Goal: Information Seeking & Learning: Learn about a topic

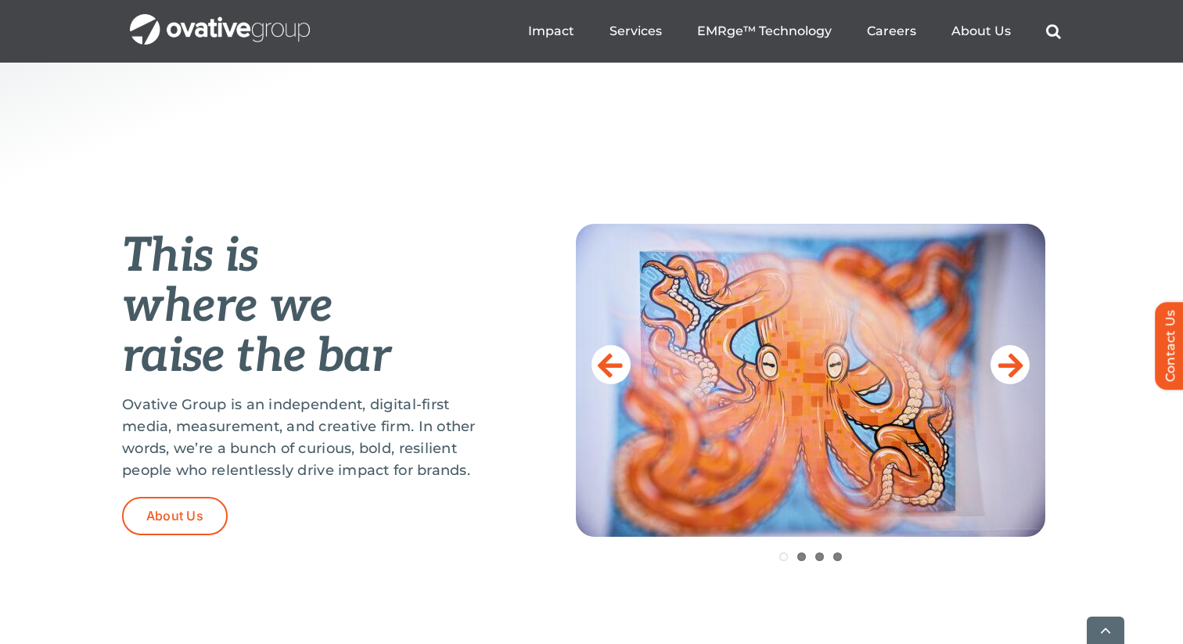
scroll to position [505, 0]
click at [1012, 368] on icon at bounding box center [1010, 363] width 25 height 31
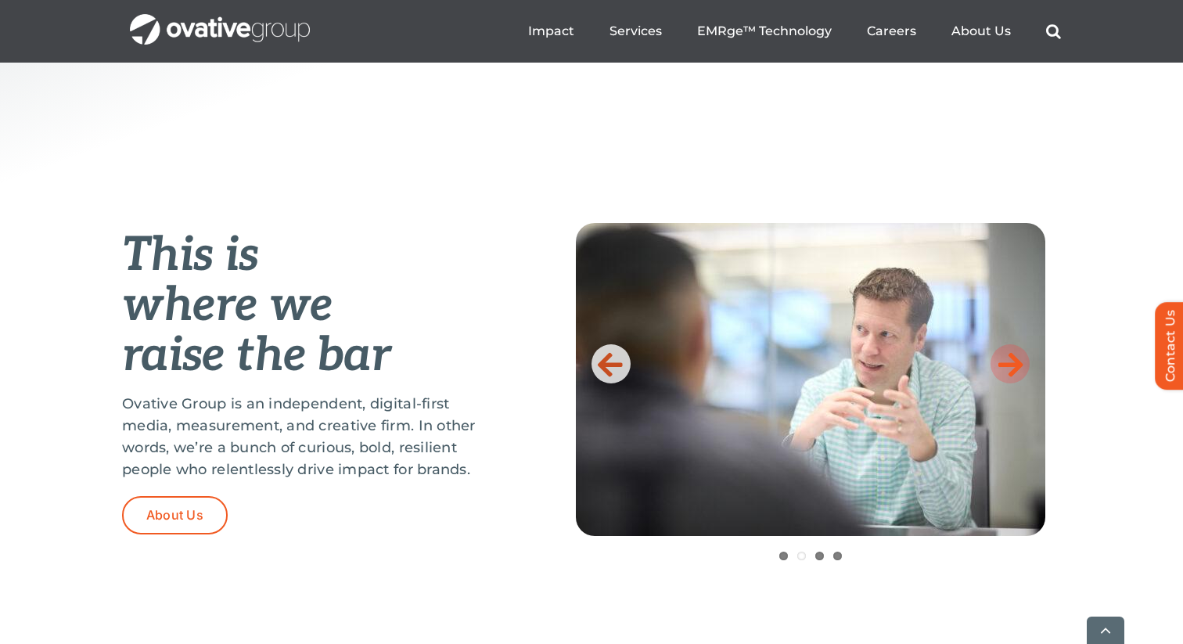
click at [1012, 368] on icon at bounding box center [1010, 363] width 25 height 31
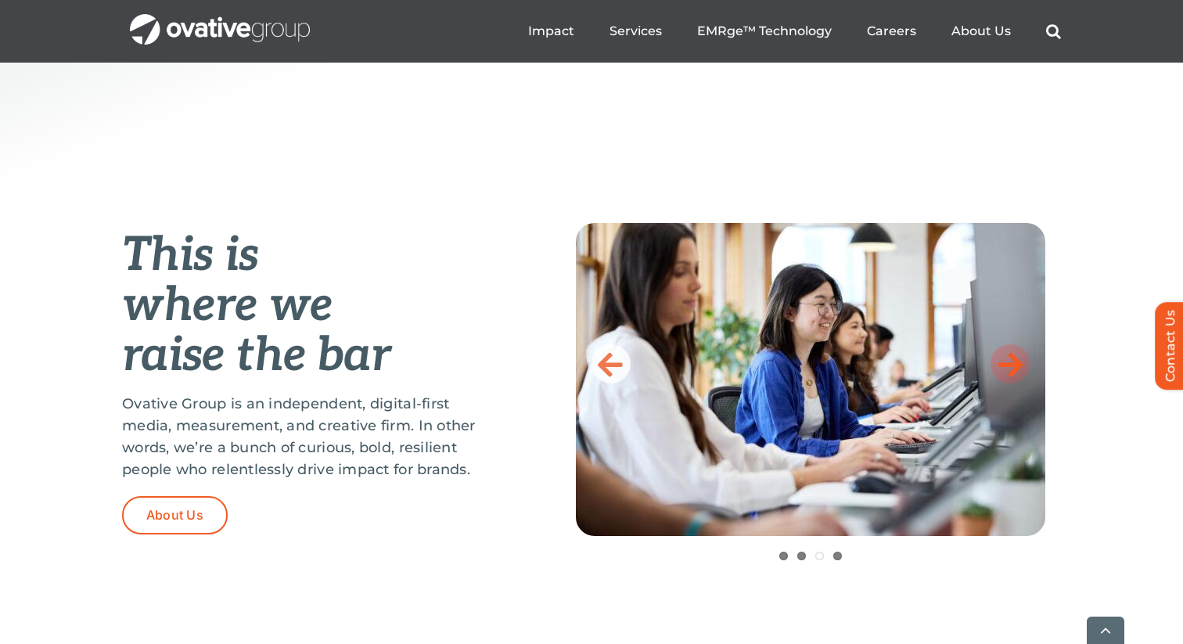
click at [1012, 368] on icon at bounding box center [1010, 363] width 25 height 31
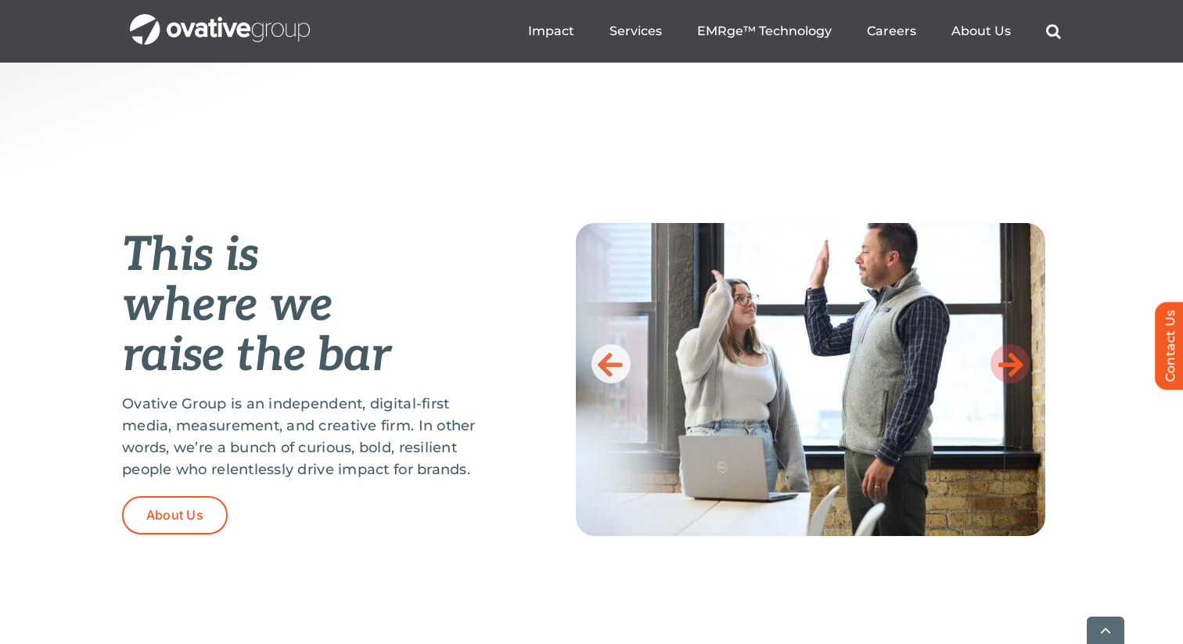
click at [1012, 368] on icon at bounding box center [1010, 363] width 25 height 31
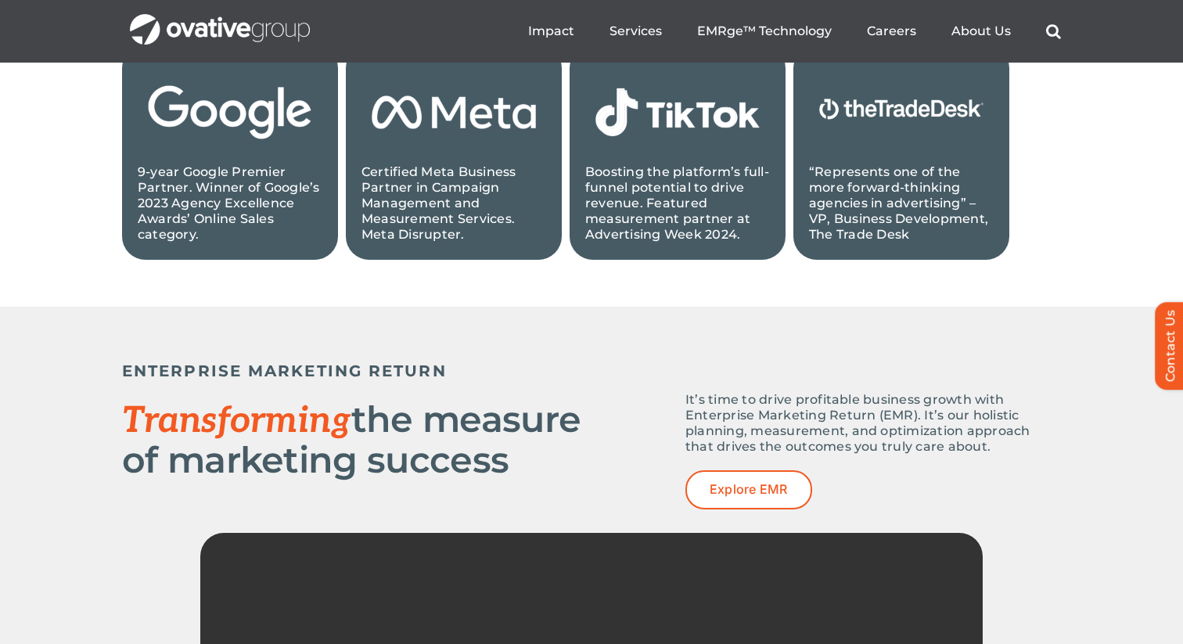
scroll to position [793, 0]
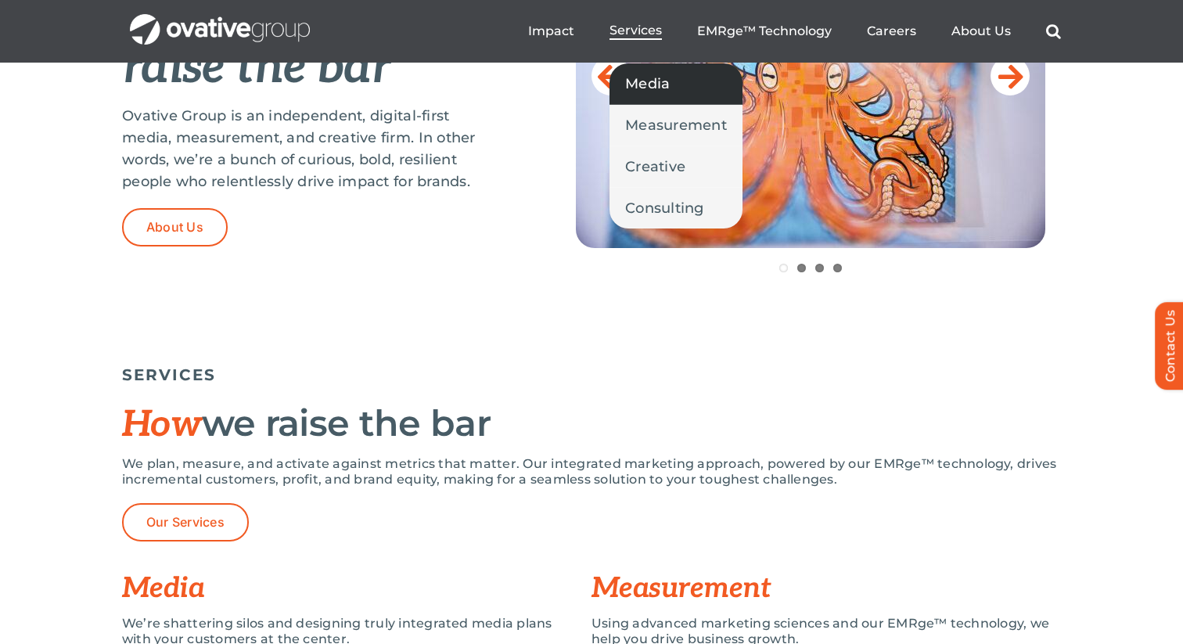
click at [653, 95] on link "Media" at bounding box center [676, 83] width 133 height 41
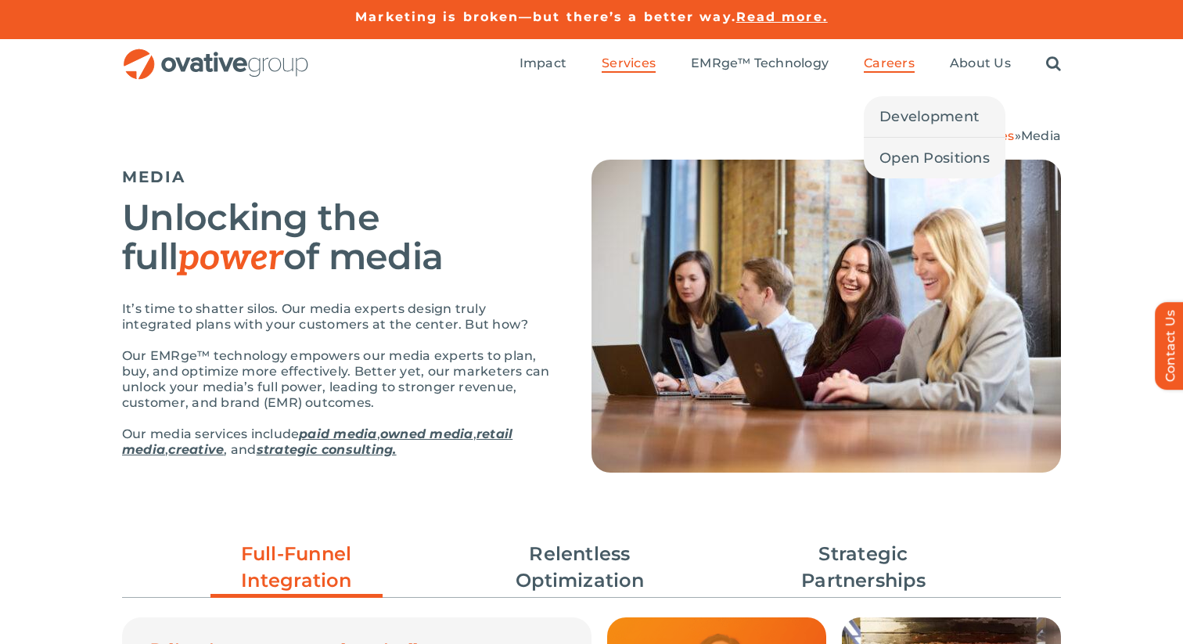
click at [881, 63] on span "Careers" at bounding box center [889, 64] width 51 height 16
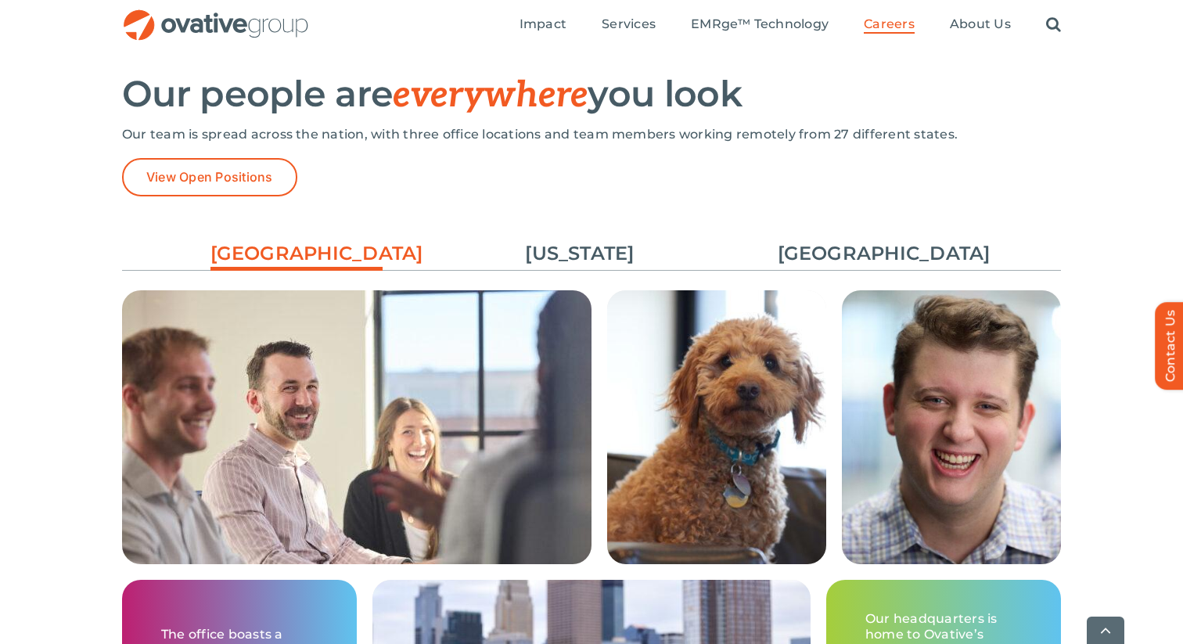
scroll to position [2238, 0]
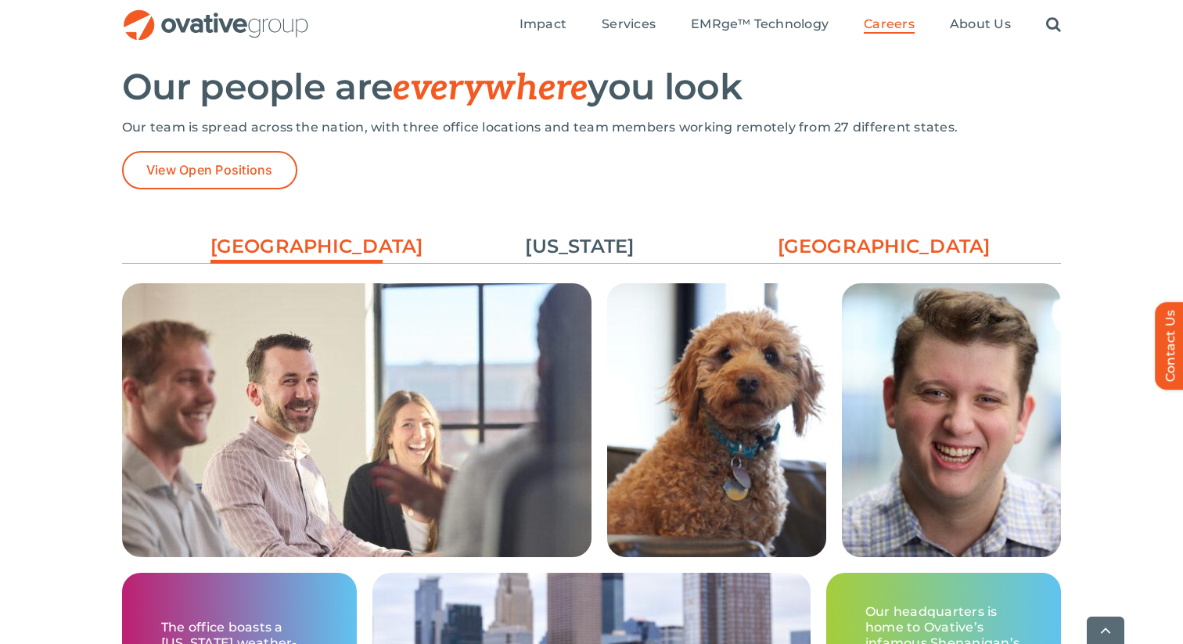
click at [862, 243] on link "[GEOGRAPHIC_DATA]" at bounding box center [864, 246] width 172 height 27
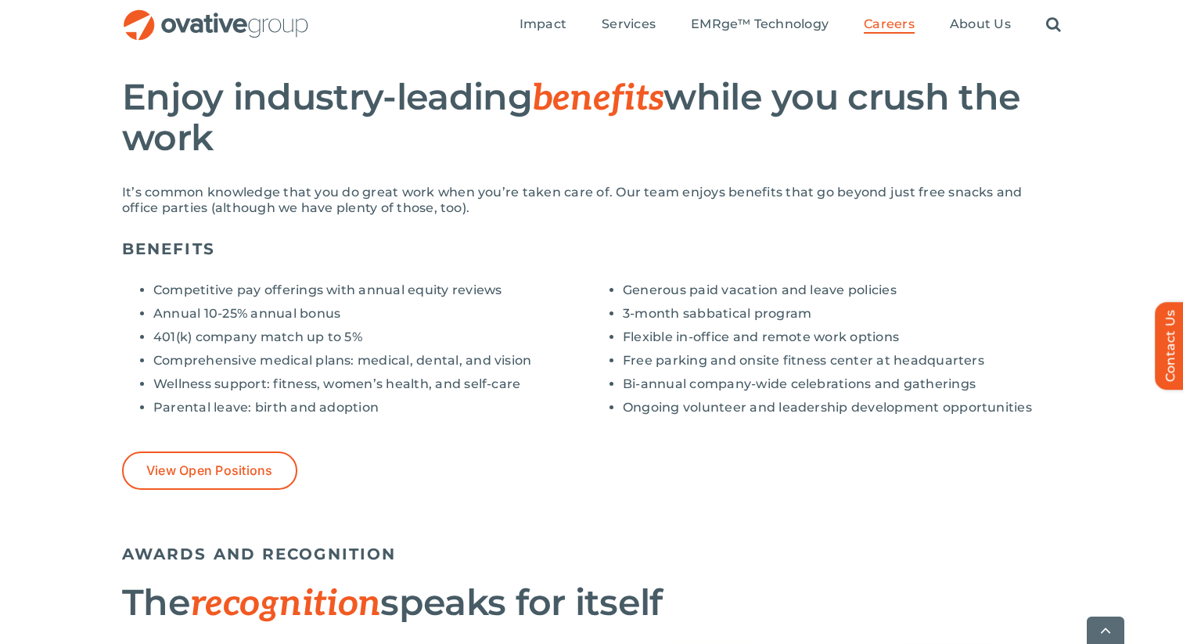
scroll to position [1113, 0]
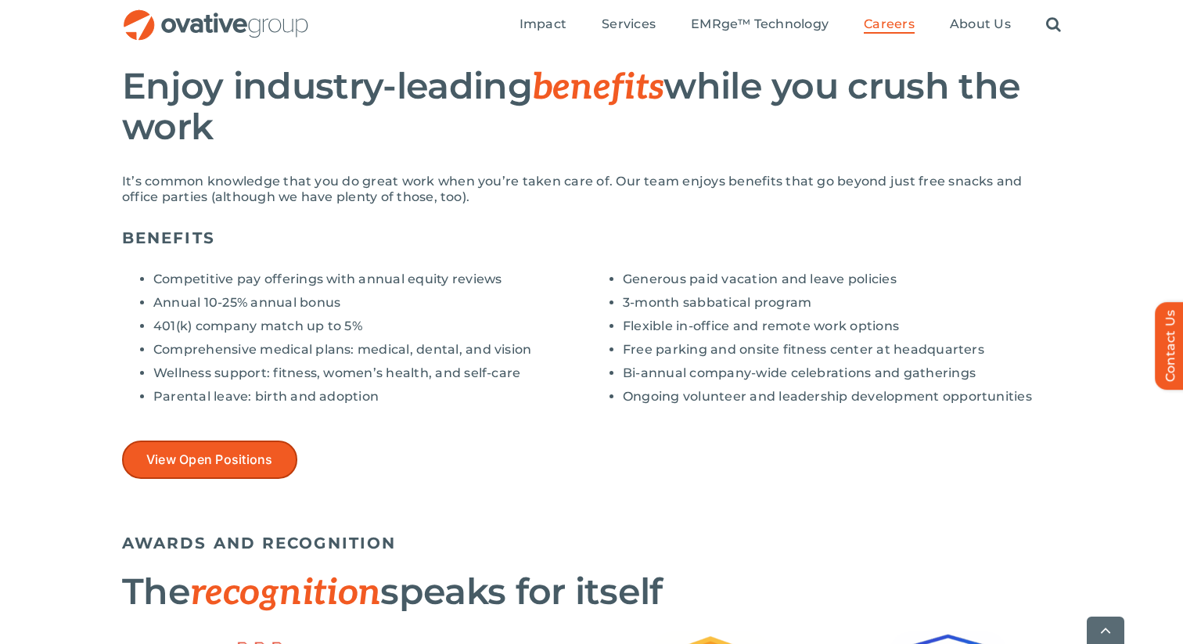
click at [242, 471] on link "View Open Positions" at bounding box center [209, 460] width 175 height 38
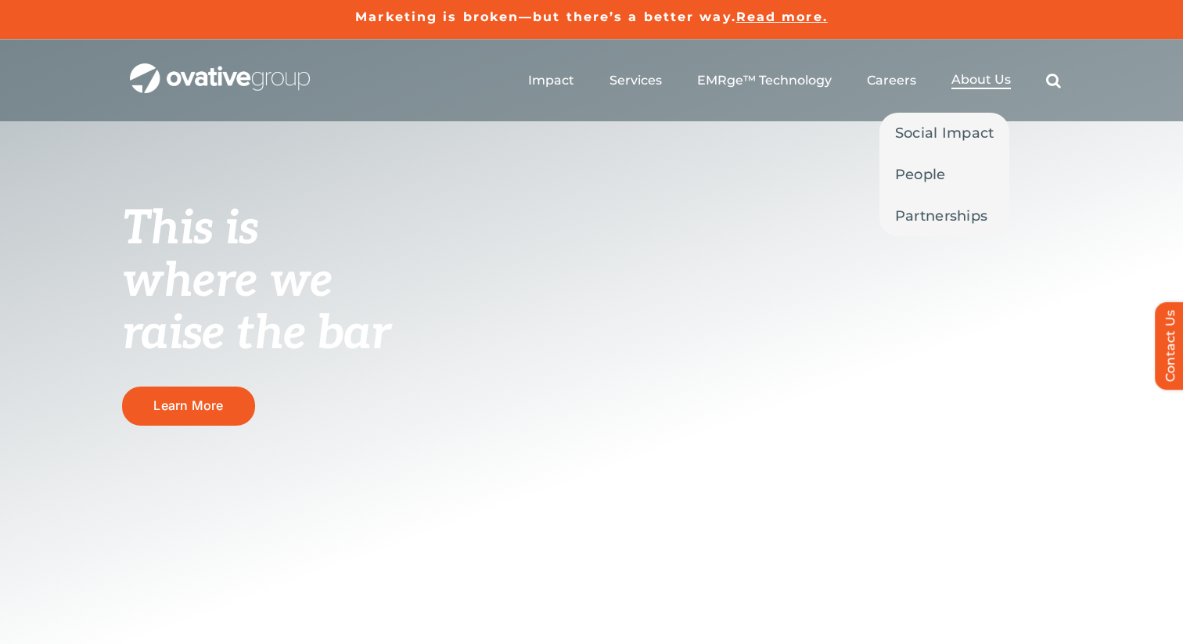
click at [980, 84] on span "About Us" at bounding box center [980, 80] width 59 height 16
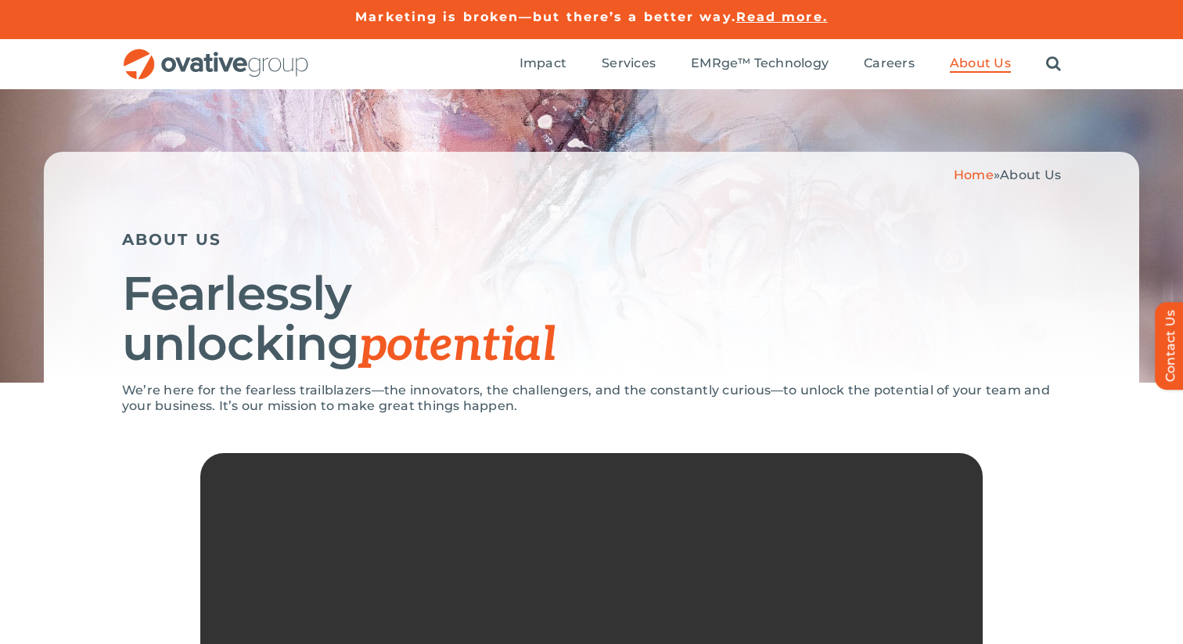
click at [232, 53] on img "OG_Full_horizontal_RGB" at bounding box center [216, 65] width 188 height 32
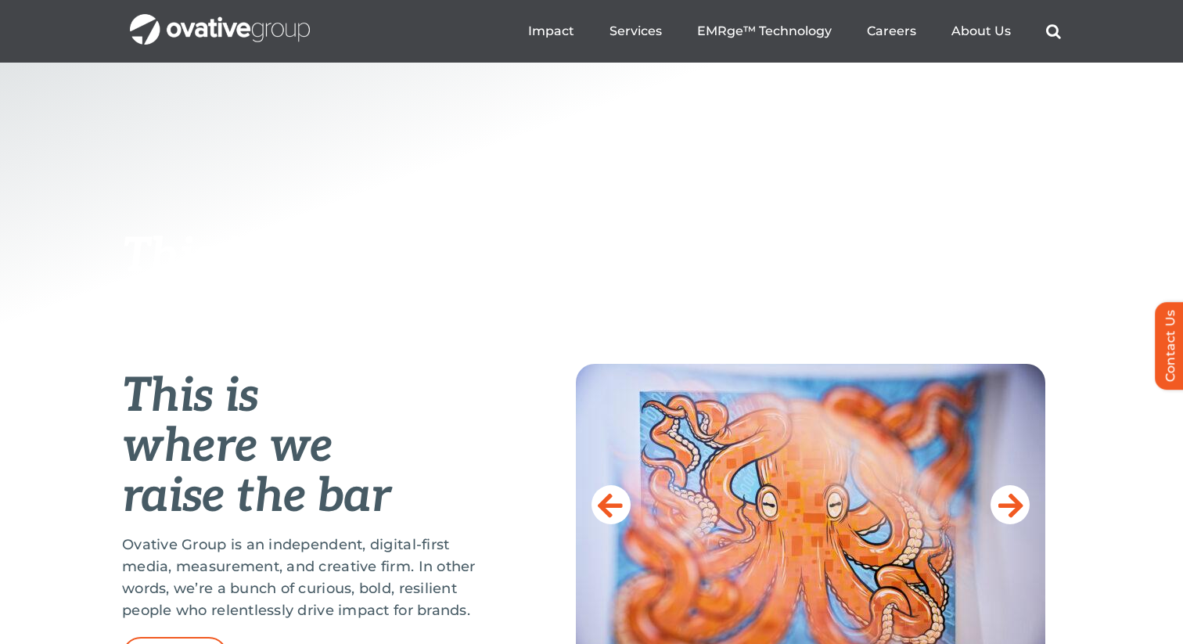
scroll to position [352, 0]
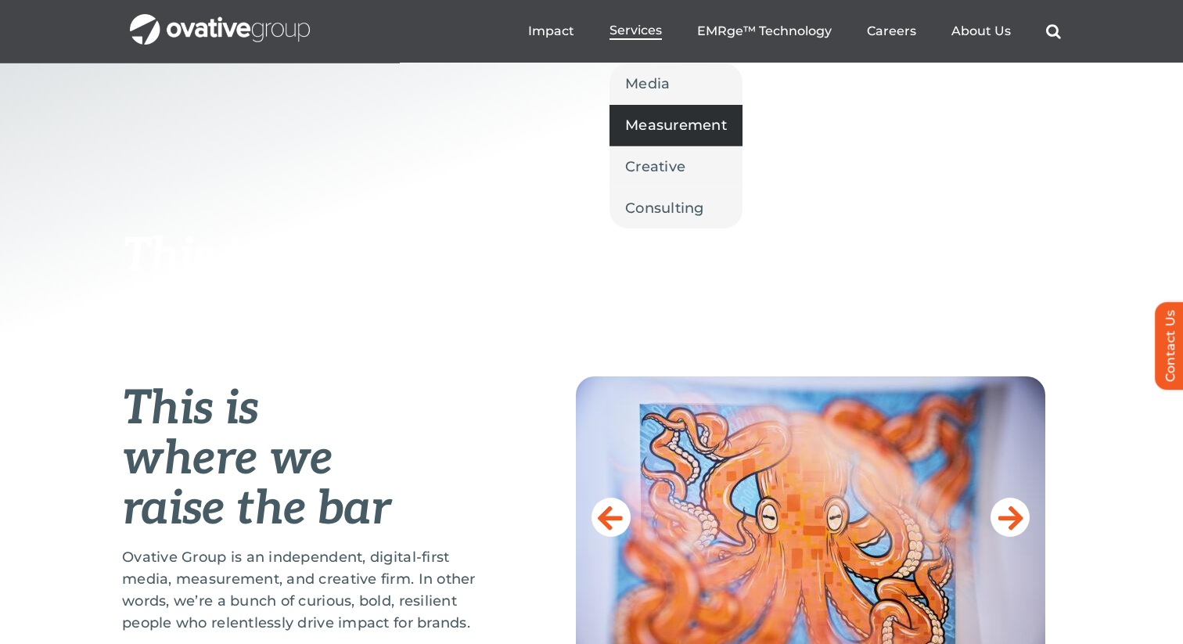
click at [639, 110] on link "Measurement" at bounding box center [676, 125] width 133 height 41
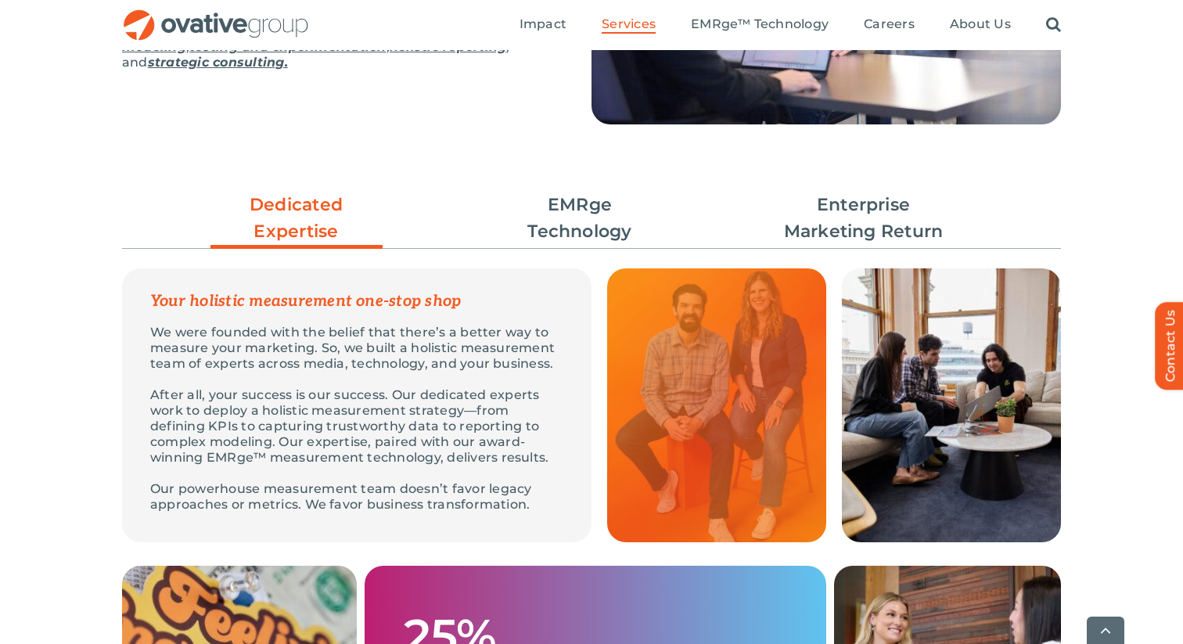
scroll to position [384, 0]
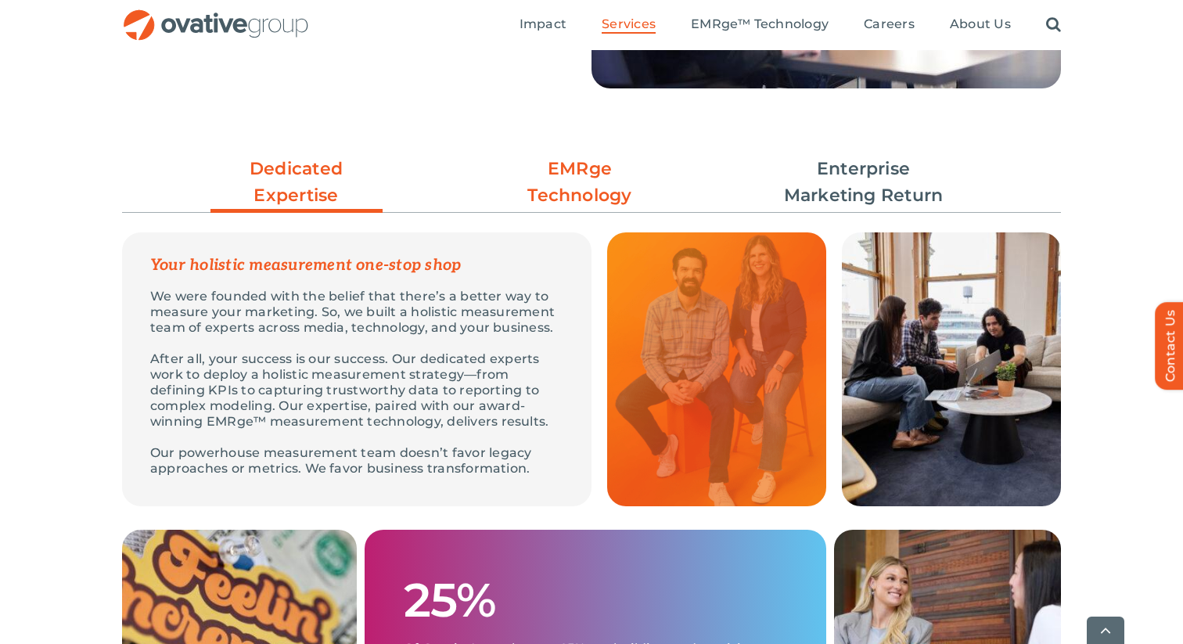
click at [581, 196] on link "EMRge Technology" at bounding box center [580, 182] width 172 height 53
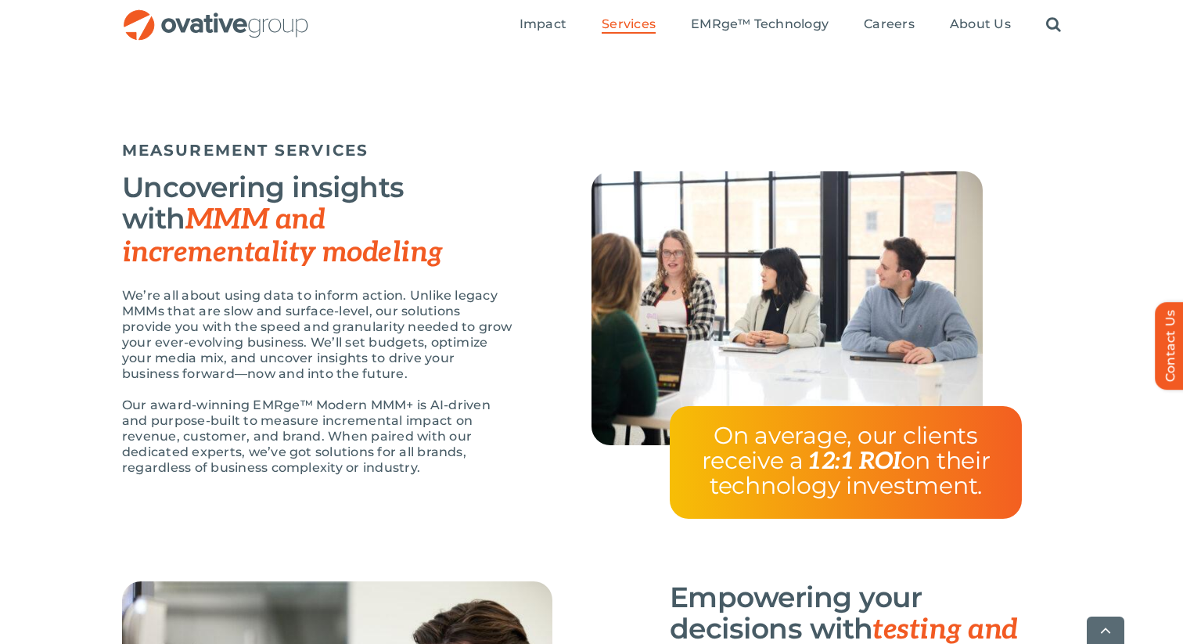
scroll to position [1265, 0]
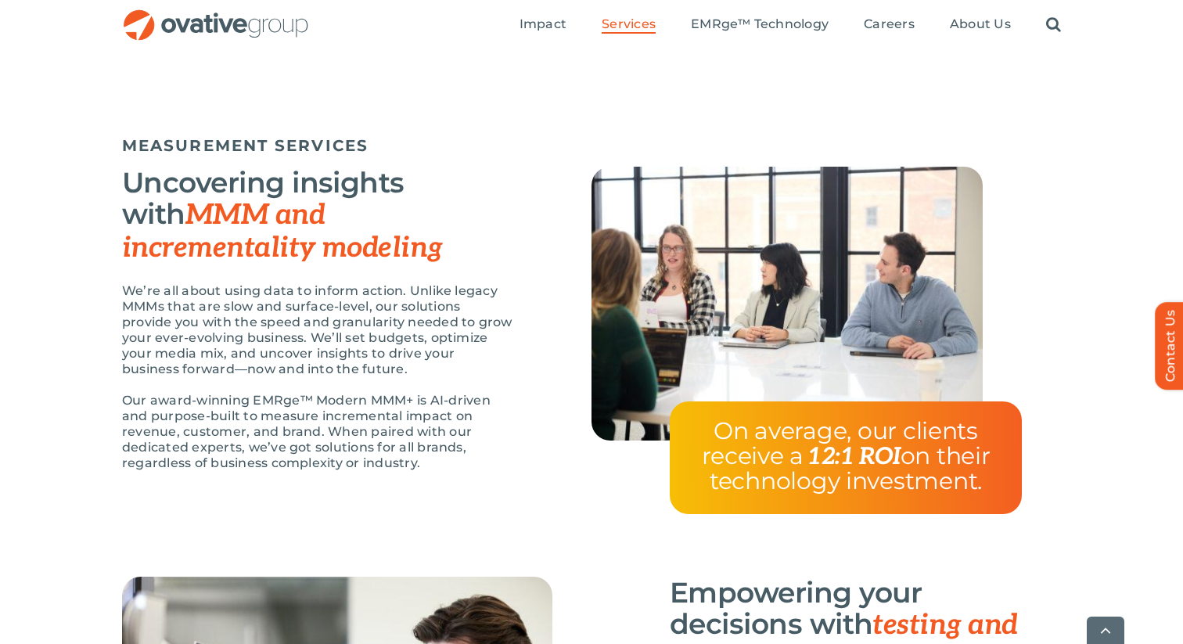
click at [272, 19] on img "OG_Full_horizontal_RGB" at bounding box center [216, 25] width 188 height 32
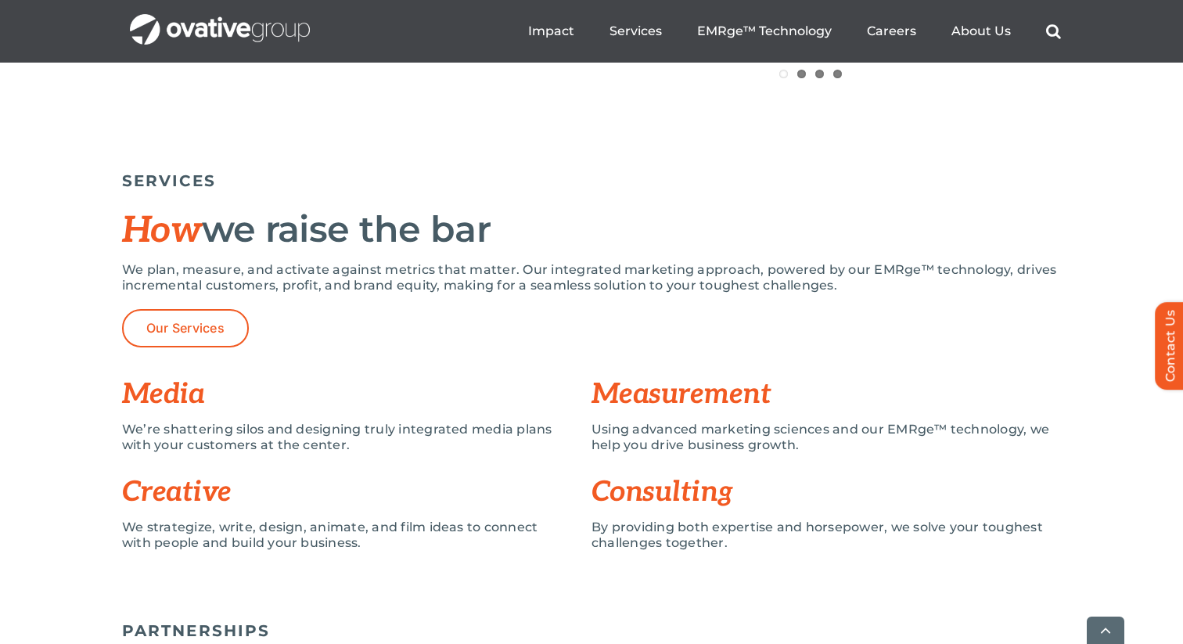
scroll to position [989, 0]
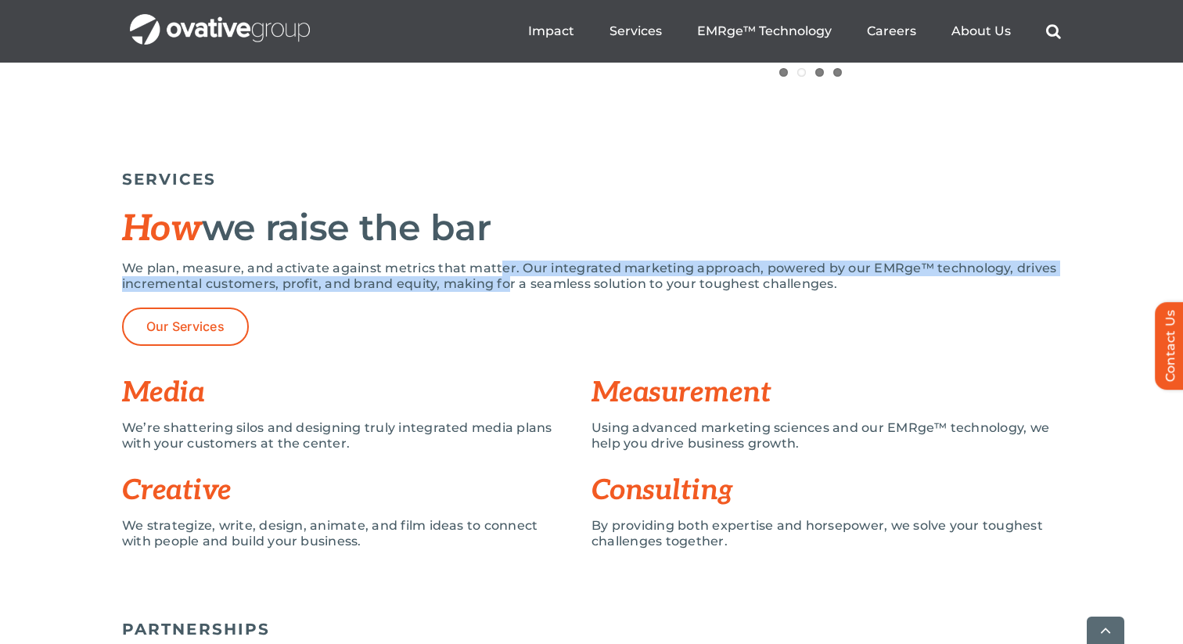
drag, startPoint x: 500, startPoint y: 264, endPoint x: 504, endPoint y: 279, distance: 16.1
click at [504, 279] on p "We plan, measure, and activate against metrics that matter. Our integrated mark…" at bounding box center [591, 276] width 939 height 31
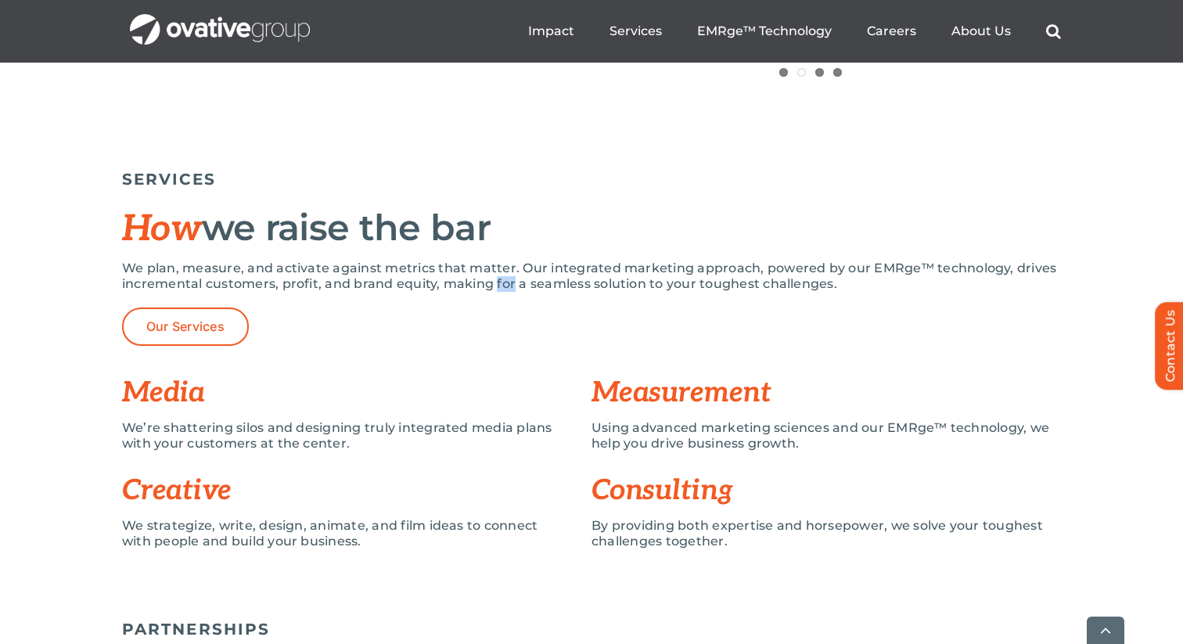
click at [504, 279] on p "We plan, measure, and activate against metrics that matter. Our integrated mark…" at bounding box center [591, 276] width 939 height 31
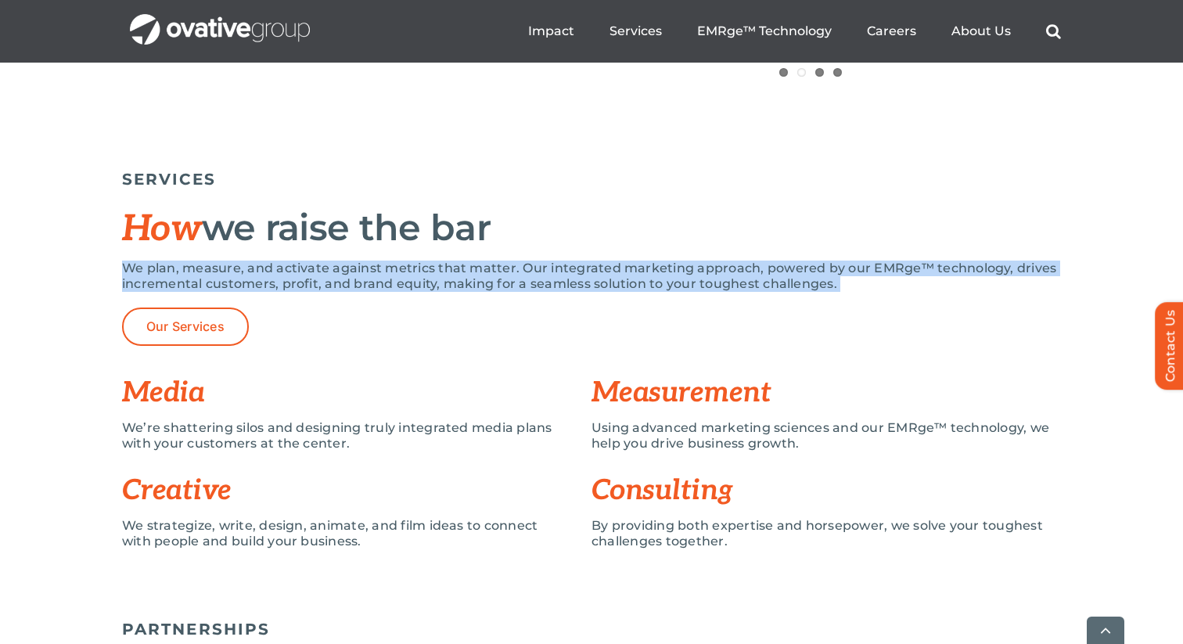
click at [504, 279] on p "We plan, measure, and activate against metrics that matter. Our integrated mark…" at bounding box center [591, 276] width 939 height 31
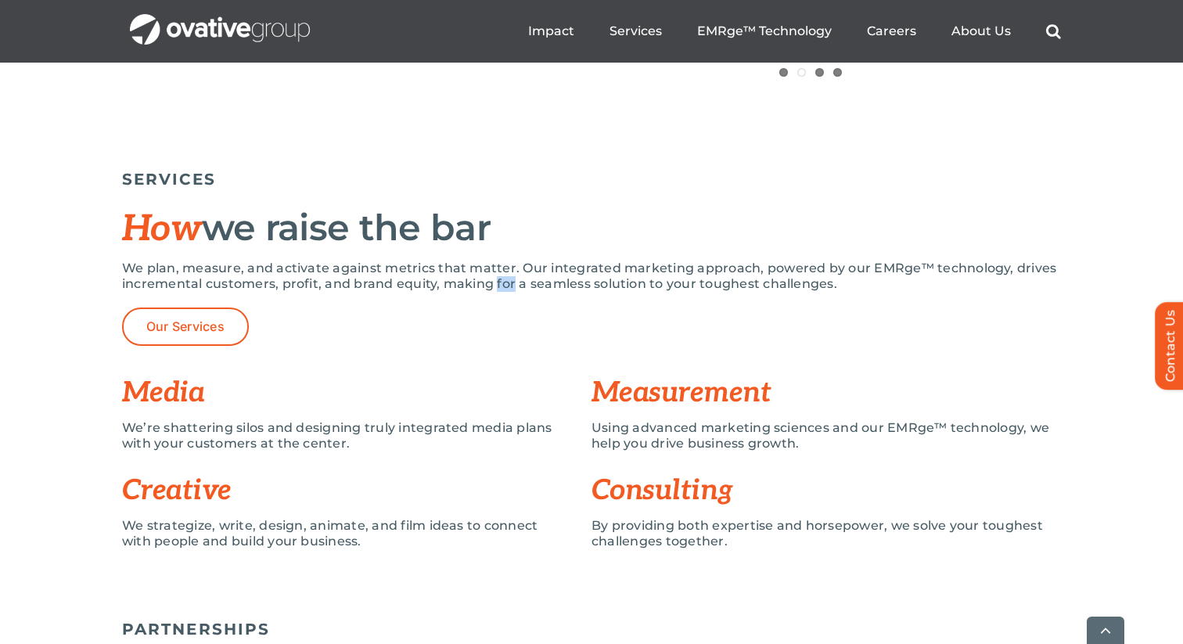
click at [504, 279] on p "We plan, measure, and activate against metrics that matter. Our integrated mark…" at bounding box center [591, 276] width 939 height 31
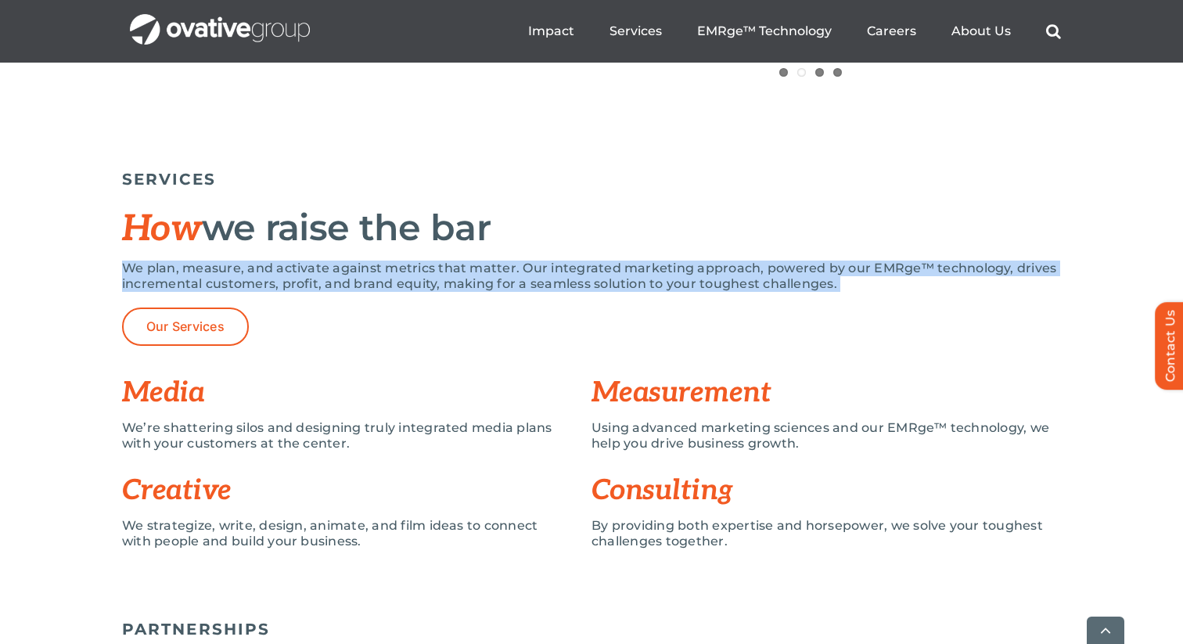
click at [504, 279] on p "We plan, measure, and activate against metrics that matter. Our integrated mark…" at bounding box center [591, 276] width 939 height 31
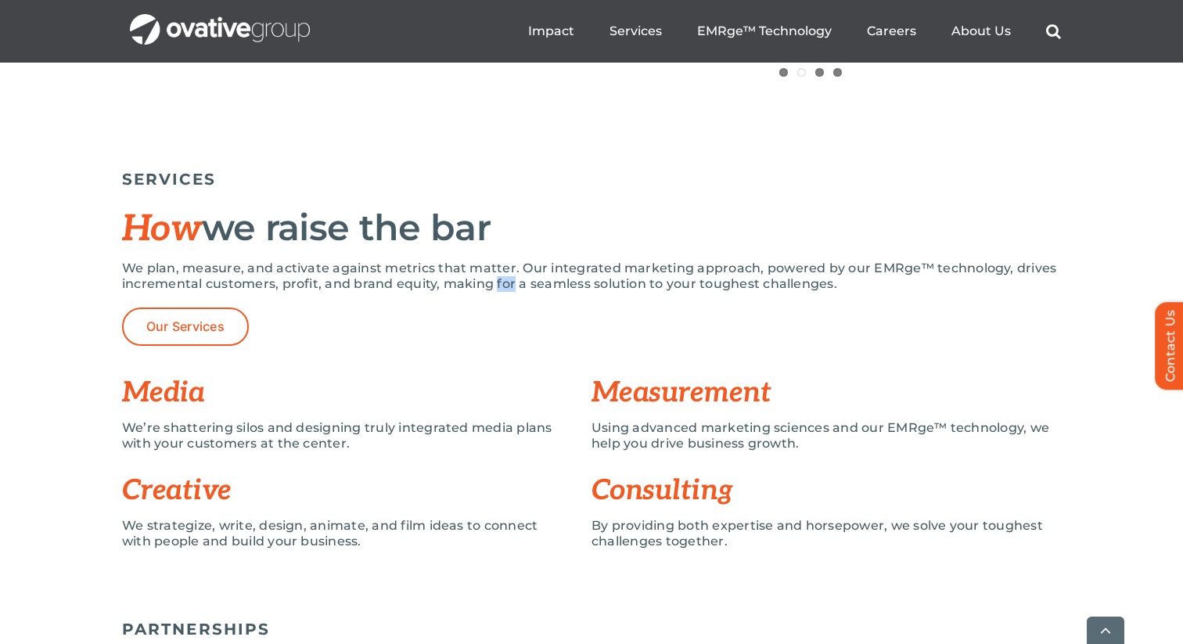
click at [504, 279] on p "We plan, measure, and activate against metrics that matter. Our integrated mark…" at bounding box center [591, 276] width 939 height 31
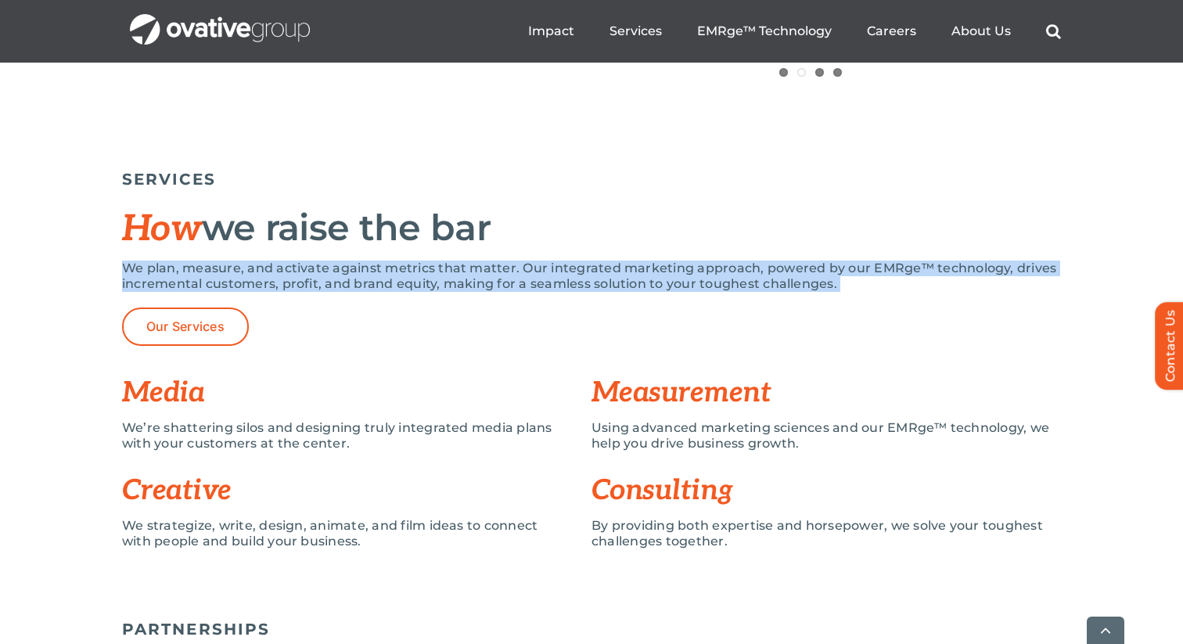
click at [504, 279] on p "We plan, measure, and activate against metrics that matter. Our integrated mark…" at bounding box center [591, 276] width 939 height 31
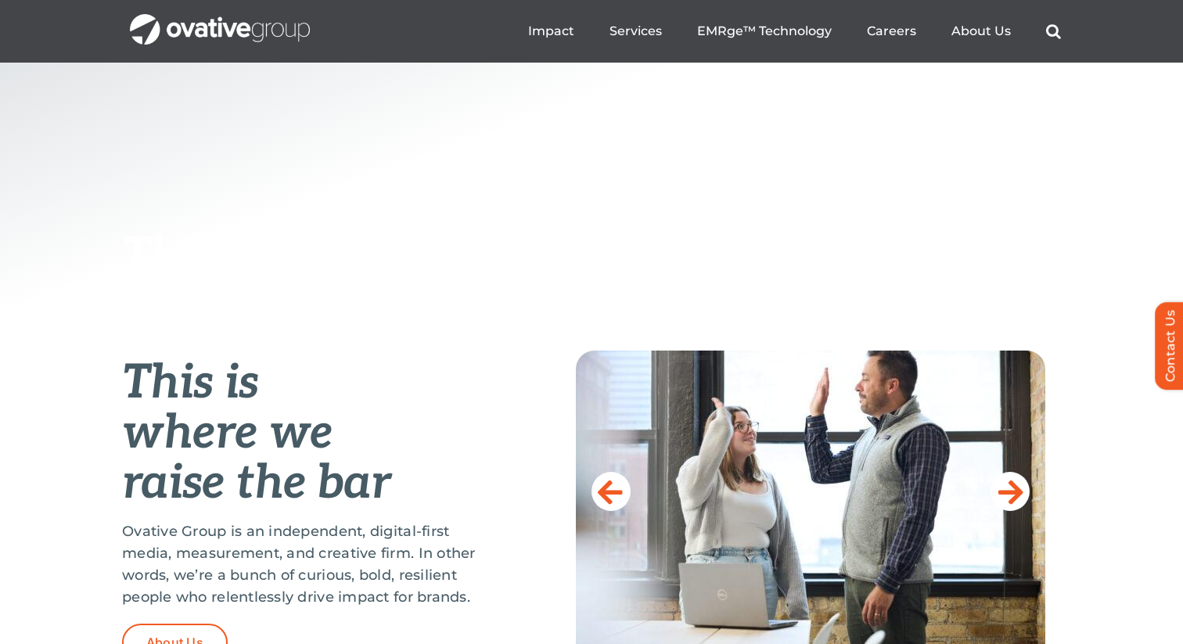
scroll to position [358, 0]
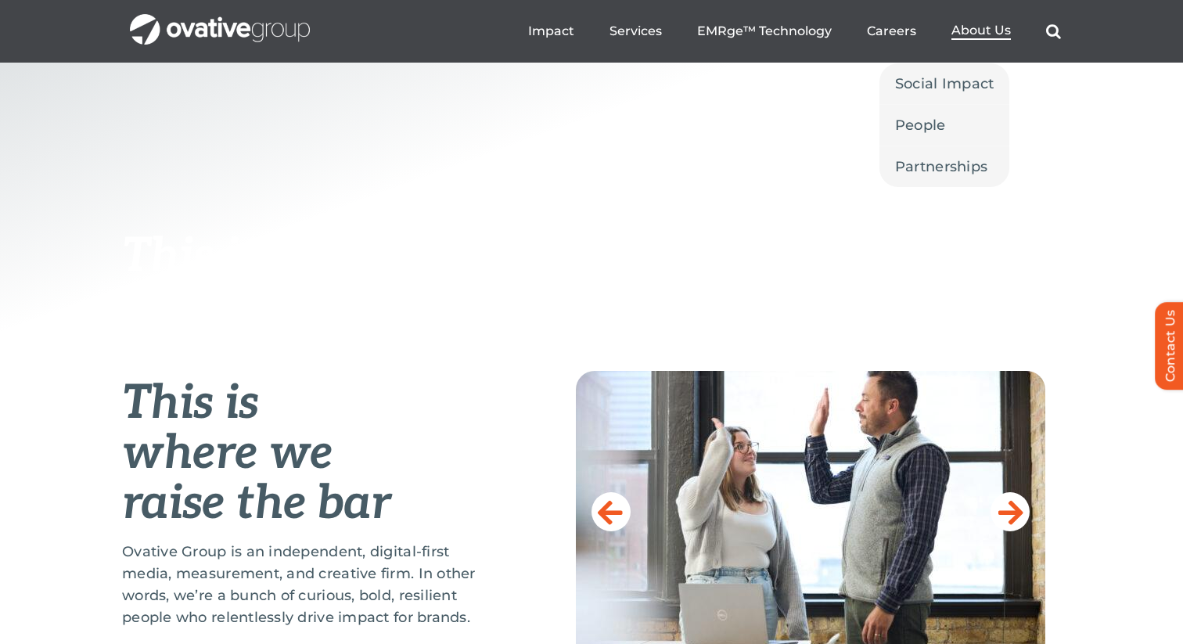
click at [975, 29] on span "About Us" at bounding box center [980, 31] width 59 height 16
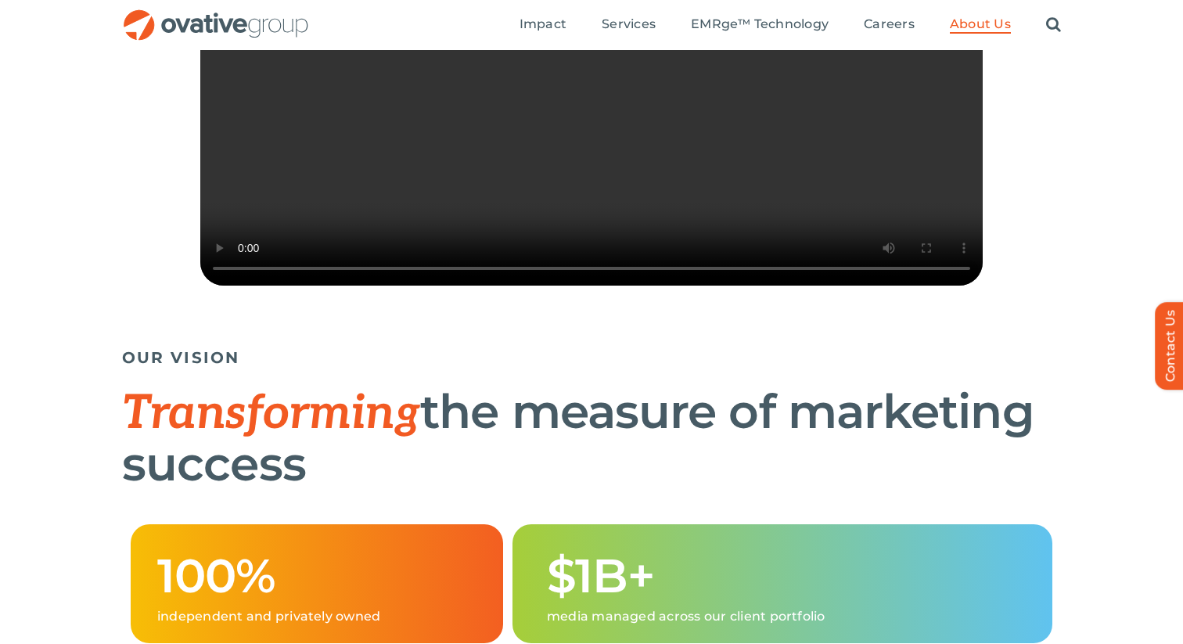
scroll to position [92, 0]
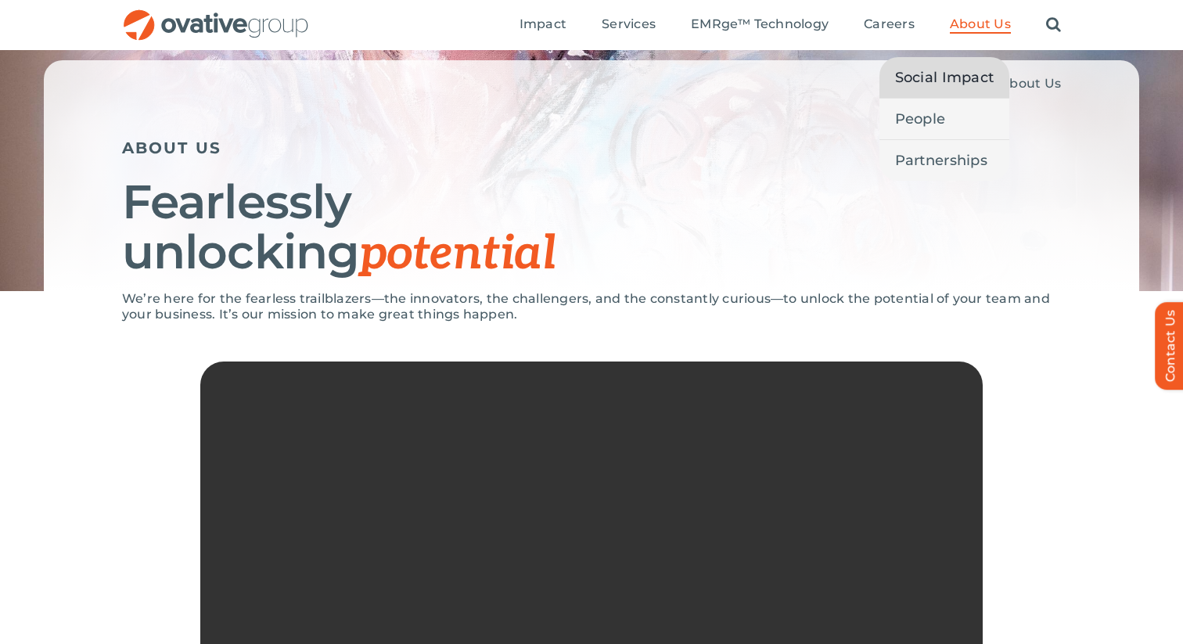
click at [950, 77] on span "Social Impact" at bounding box center [944, 78] width 99 height 22
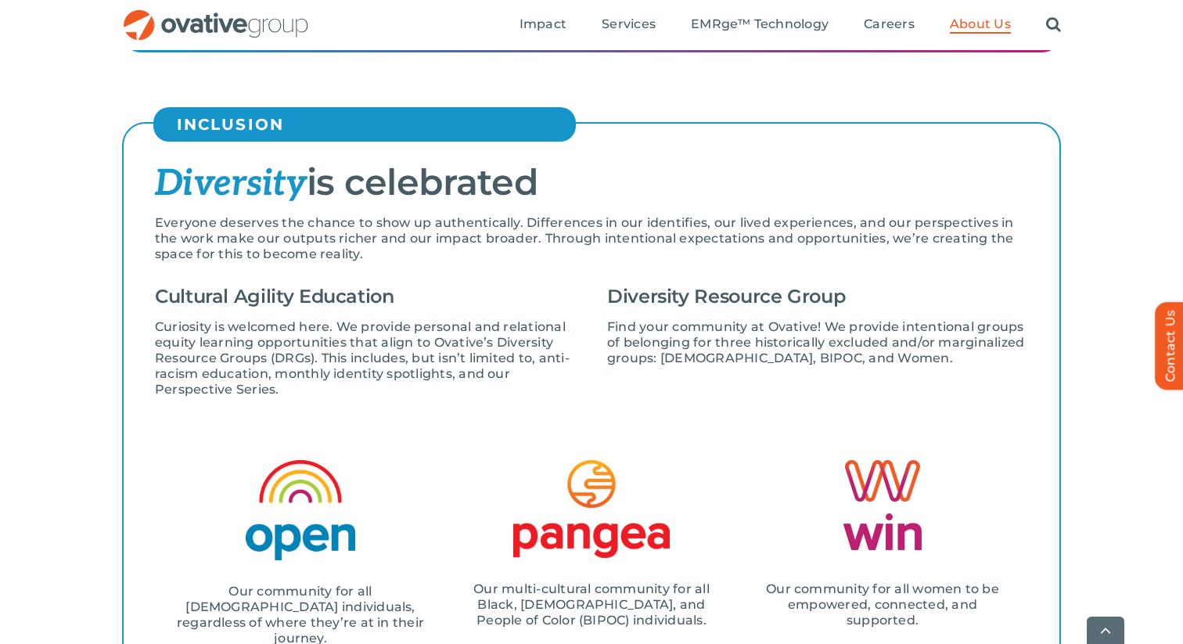
scroll to position [1757, 0]
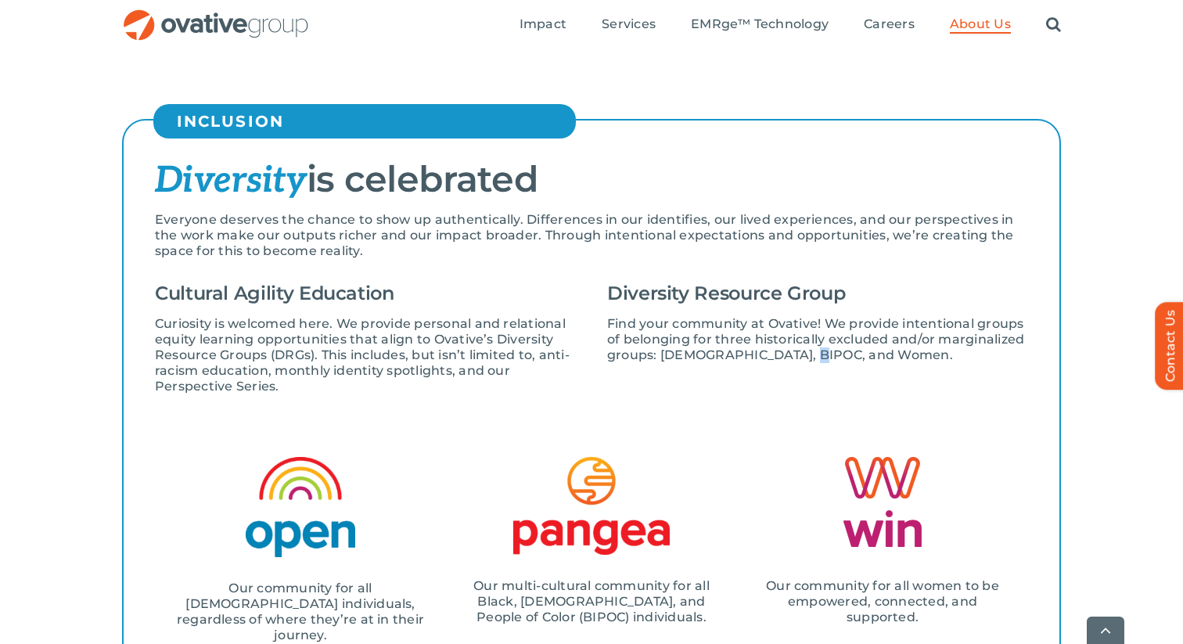
click at [810, 357] on p "Find your community at Ovative! We provide intentional groups of belonging for …" at bounding box center [817, 339] width 421 height 47
click at [808, 357] on p "Find your community at Ovative! We provide intentional groups of belonging for …" at bounding box center [817, 339] width 421 height 47
click at [807, 357] on p "Find your community at Ovative! We provide intentional groups of belonging for …" at bounding box center [817, 339] width 421 height 47
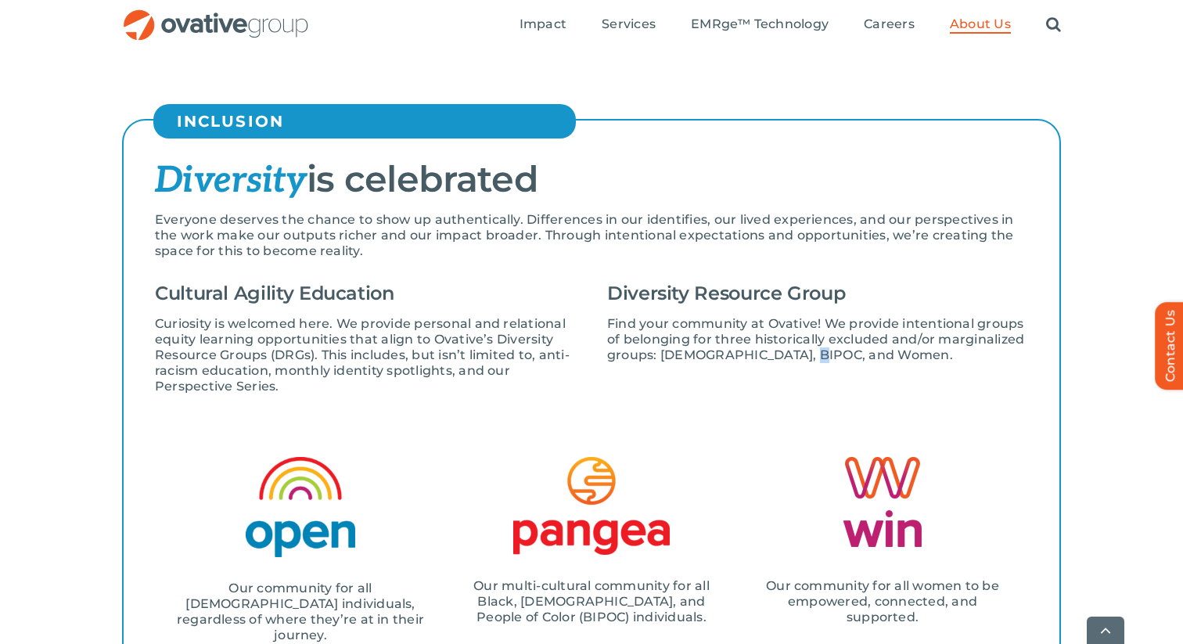
click at [808, 357] on p "Find your community at Ovative! We provide intentional groups of belonging for …" at bounding box center [817, 339] width 421 height 47
click at [1056, 26] on link "Search" at bounding box center [1053, 24] width 15 height 17
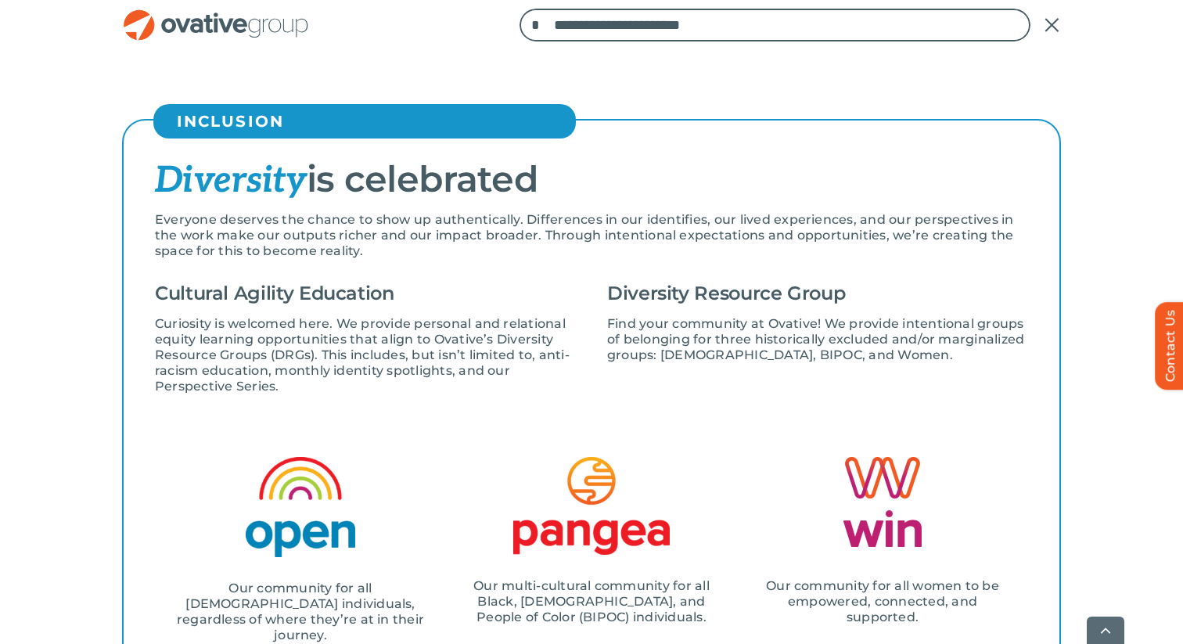
type input "**********"
click at [520, 9] on input "*" at bounding box center [536, 25] width 33 height 33
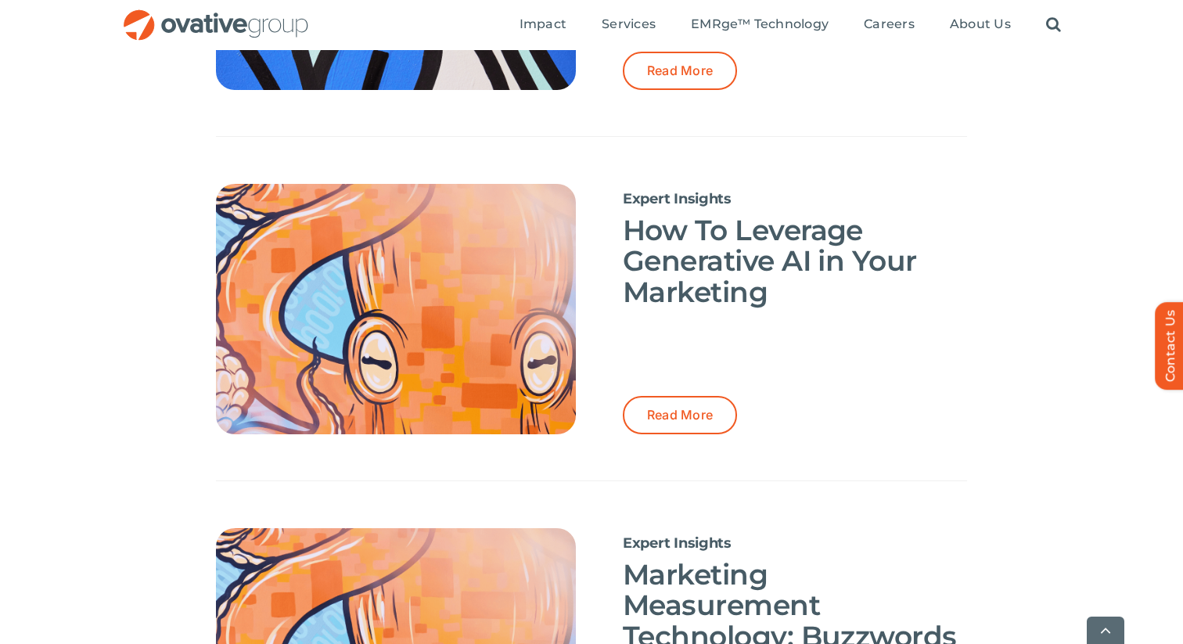
scroll to position [1421, 0]
